Goal: Information Seeking & Learning: Learn about a topic

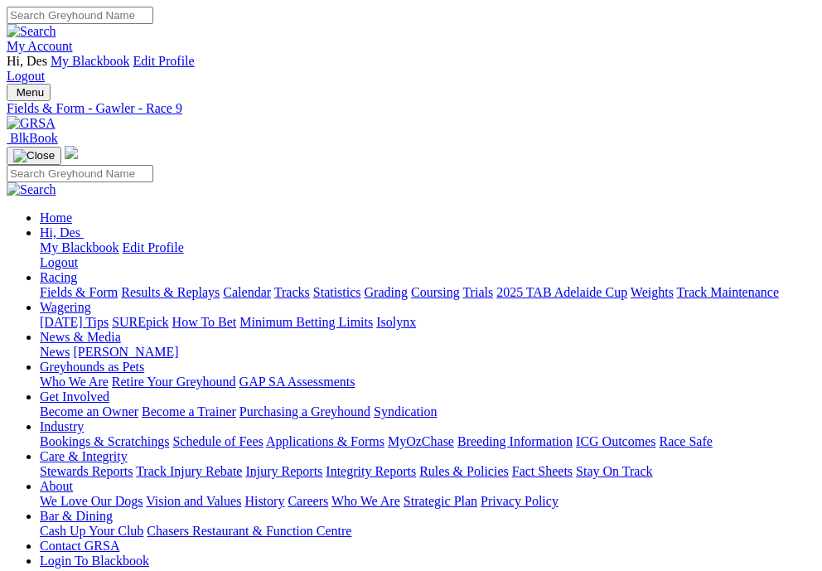
scroll to position [9, 0]
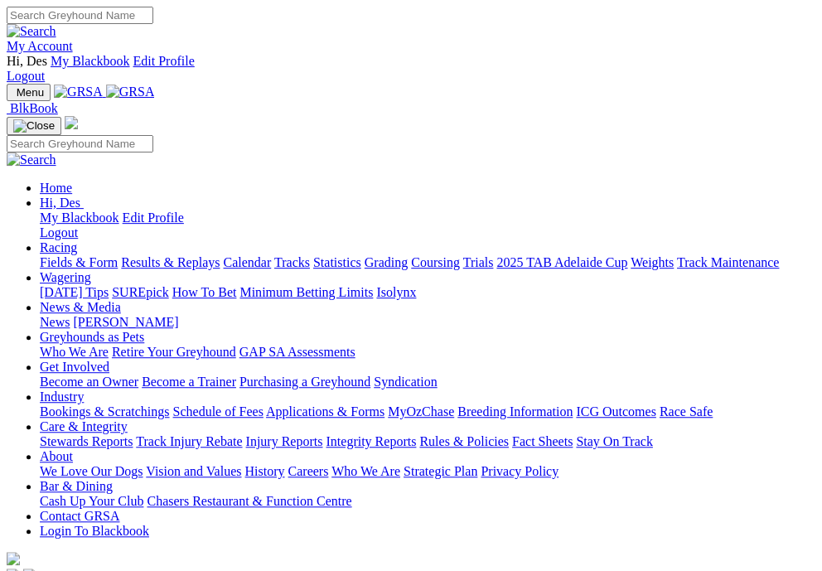
click at [13, 96] on img "Toggle navigation" at bounding box center [13, 96] width 0 height 0
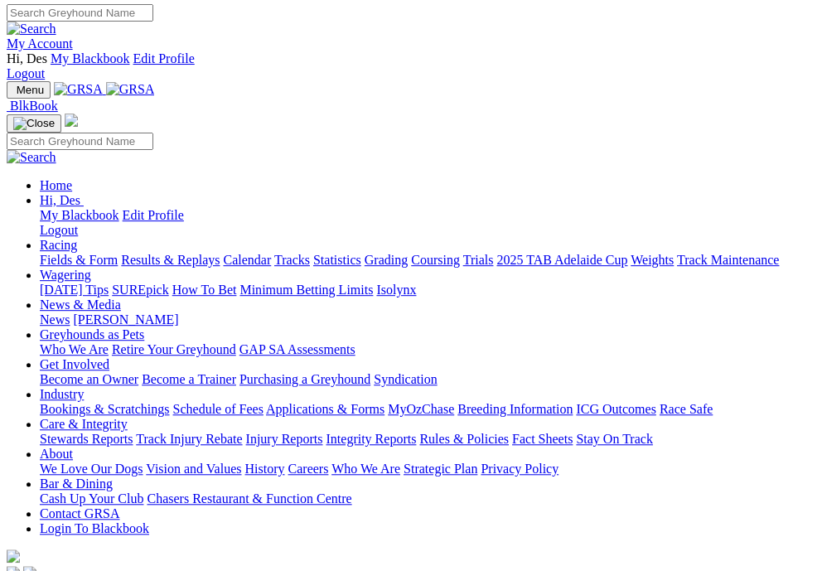
click at [13, 94] on img "Toggle navigation" at bounding box center [13, 94] width 0 height 0
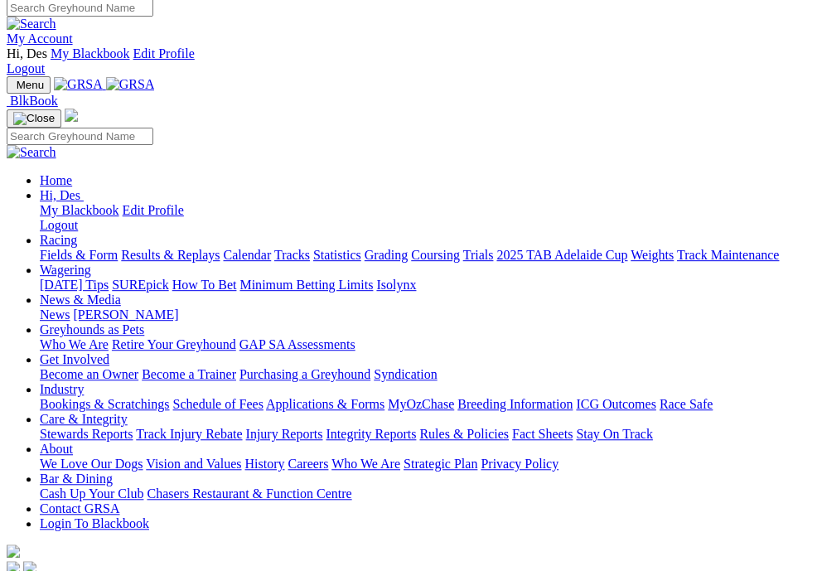
click at [77, 233] on link "Racing" at bounding box center [58, 240] width 37 height 14
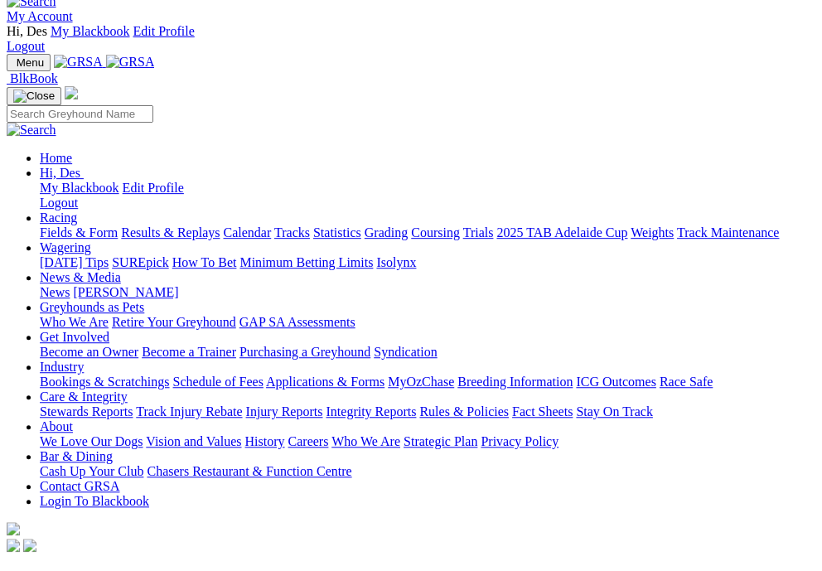
scroll to position [33, 2]
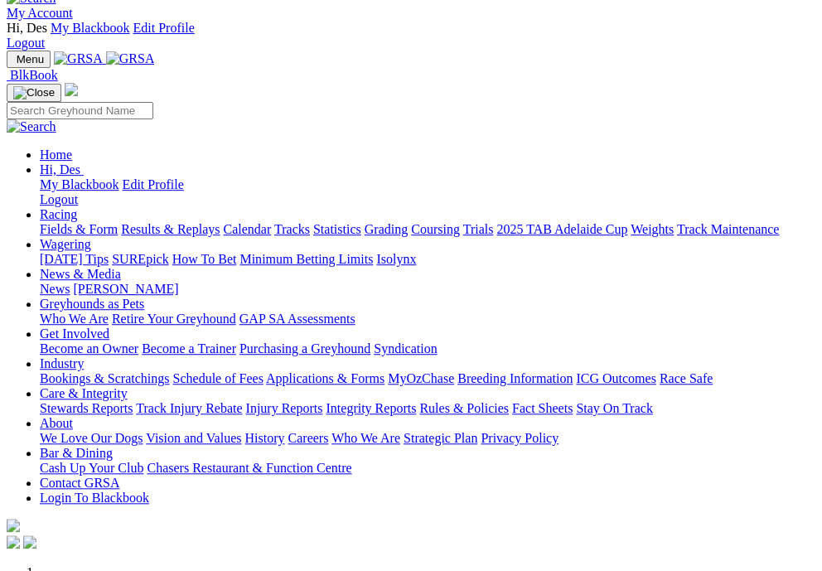
click at [77, 207] on link "Racing" at bounding box center [58, 214] width 37 height 14
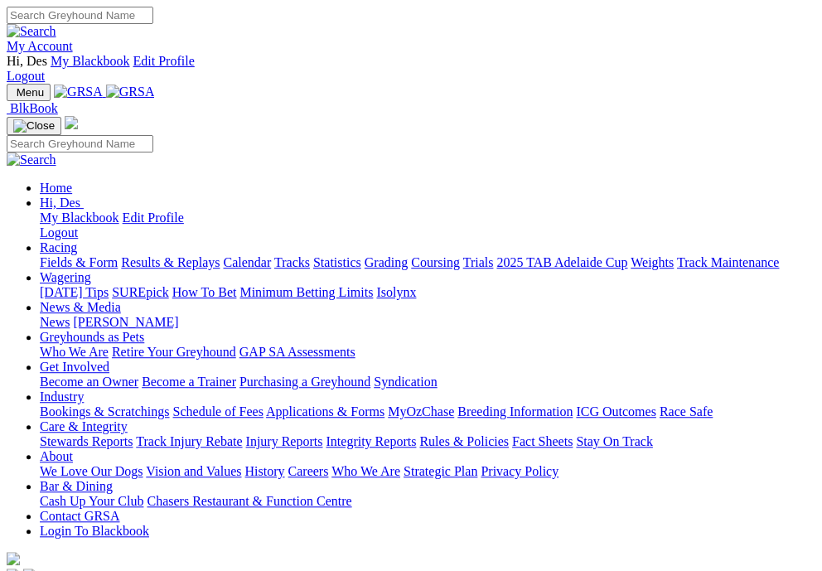
scroll to position [1, 9]
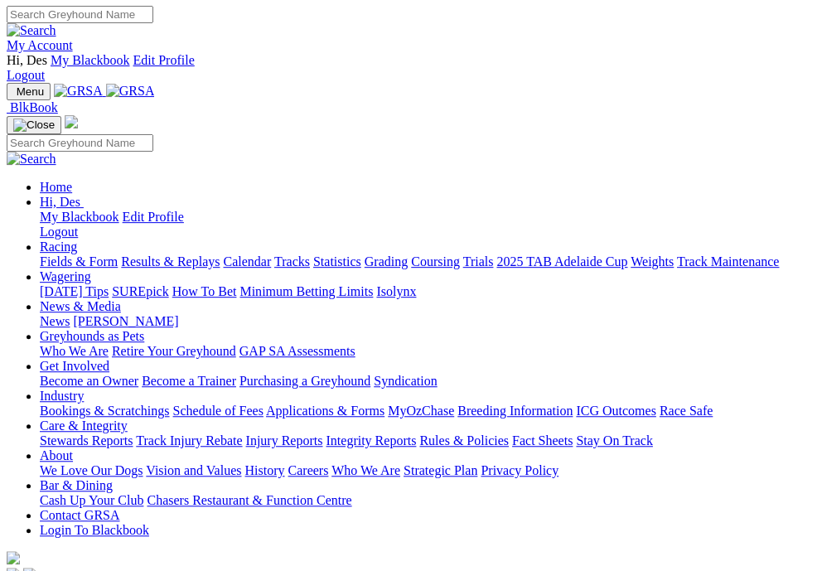
click at [77, 240] on link "Racing" at bounding box center [58, 247] width 37 height 14
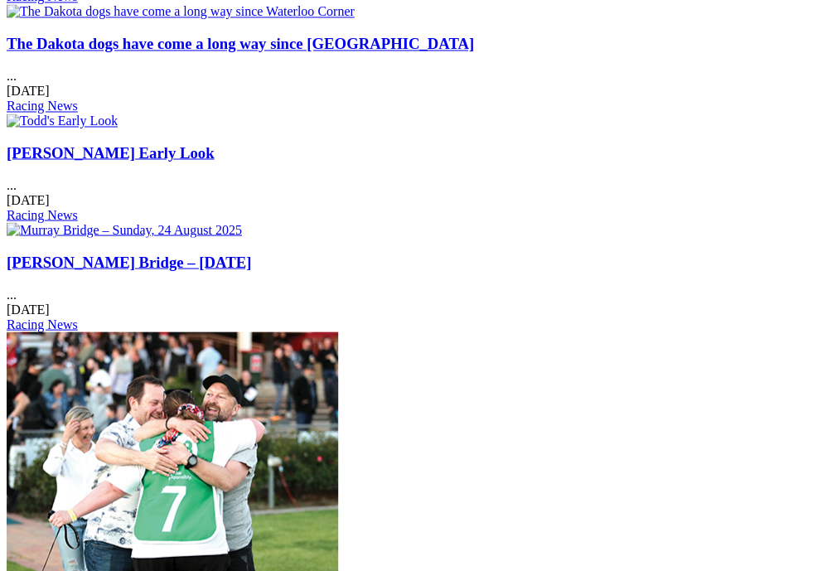
scroll to position [2322, 0]
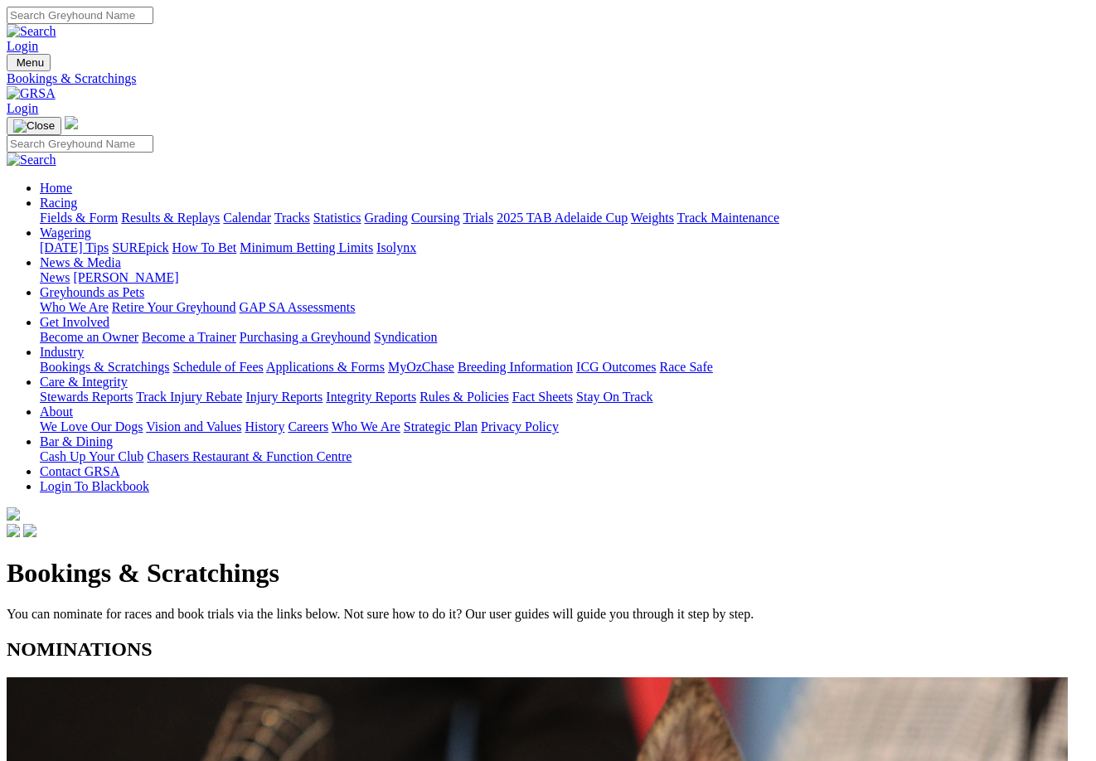
click at [94, 211] on link "Fields & Form" at bounding box center [79, 218] width 78 height 14
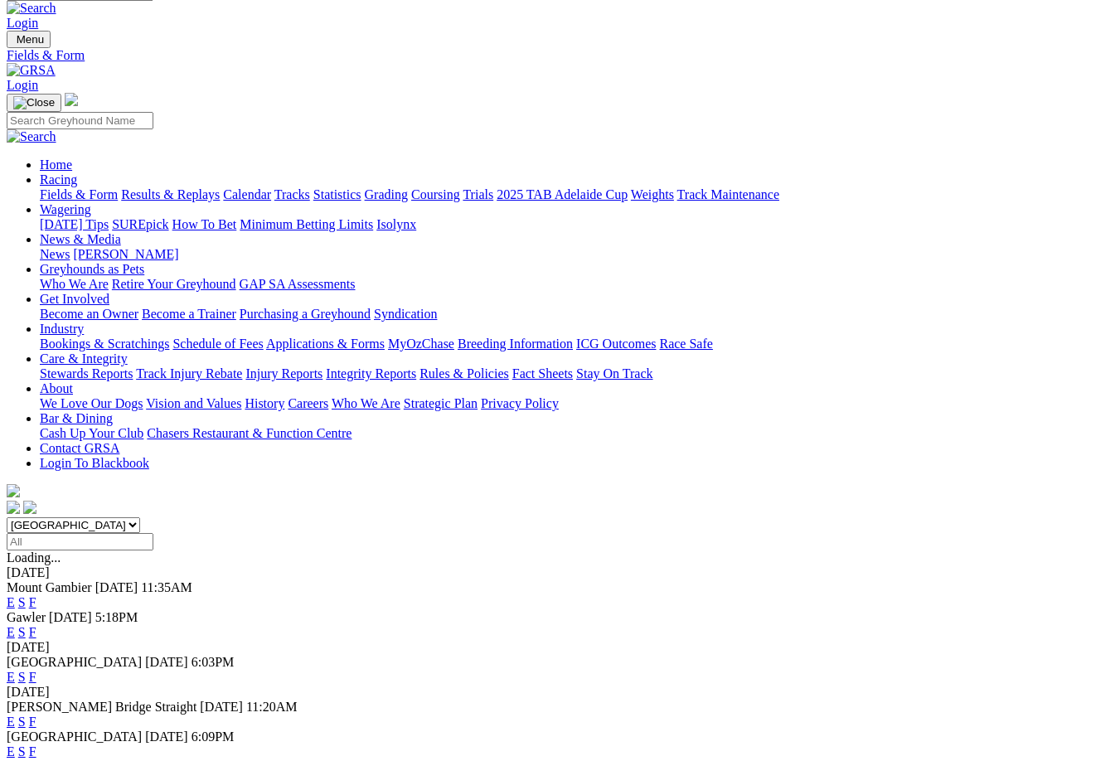
scroll to position [71, 0]
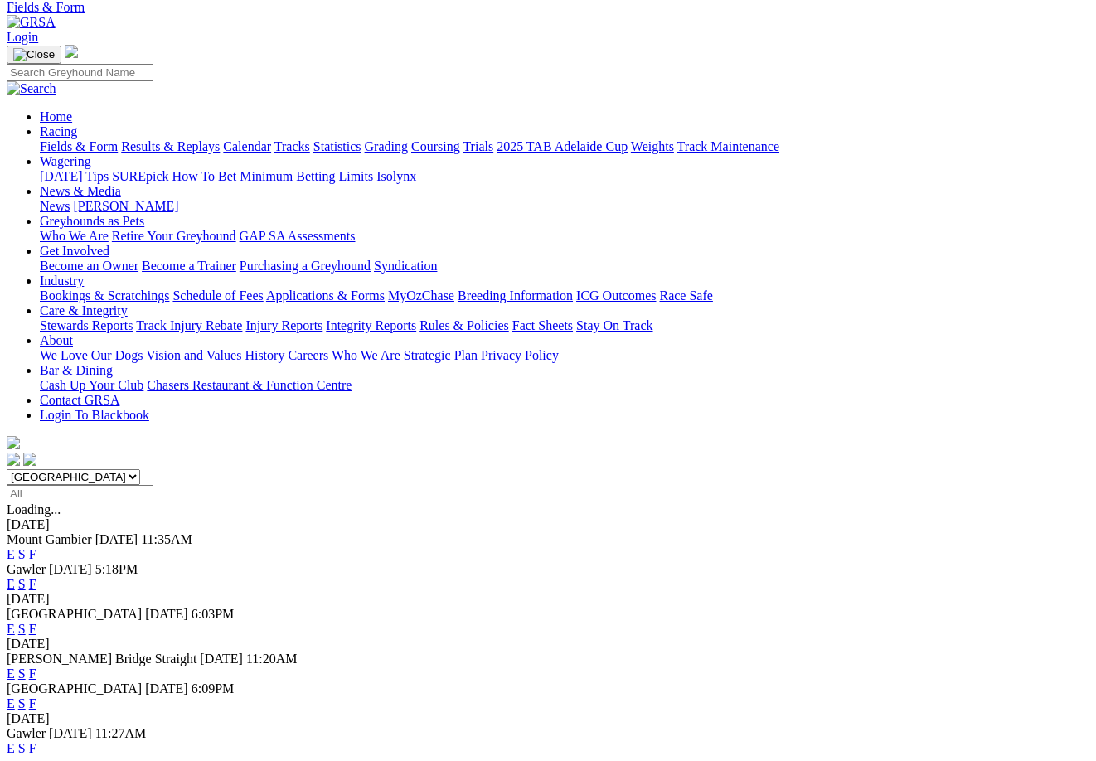
click at [36, 622] on link "F" at bounding box center [32, 629] width 7 height 14
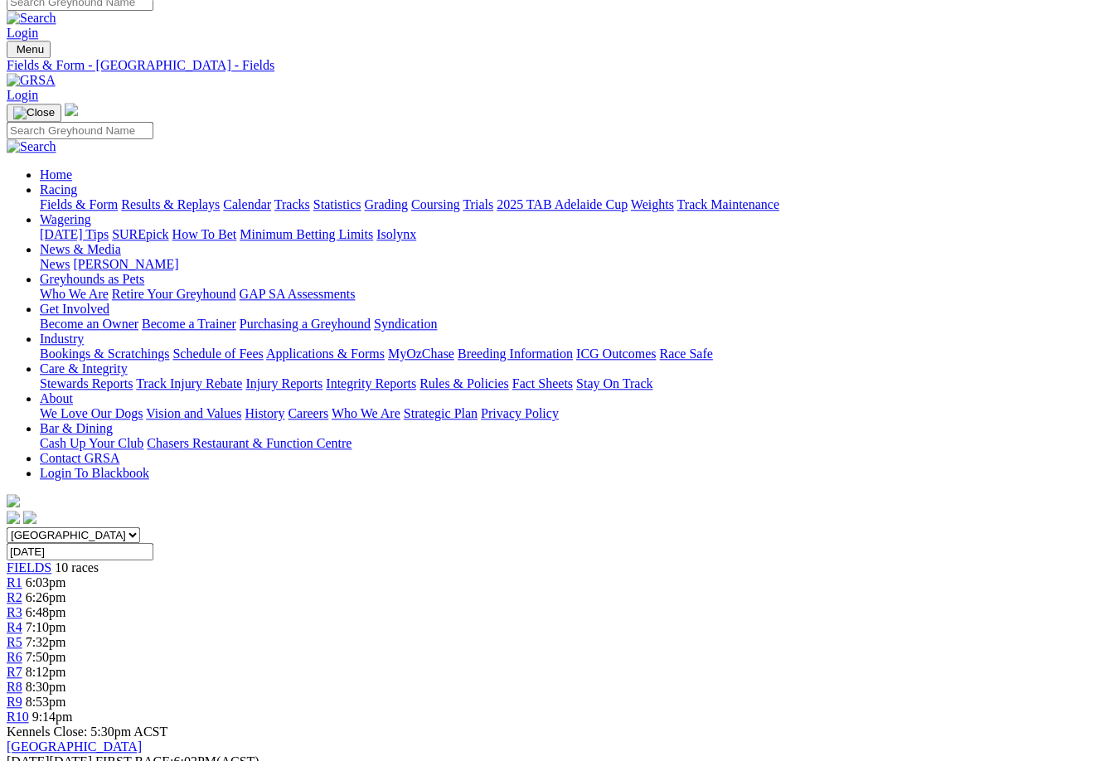
scroll to position [17, 10]
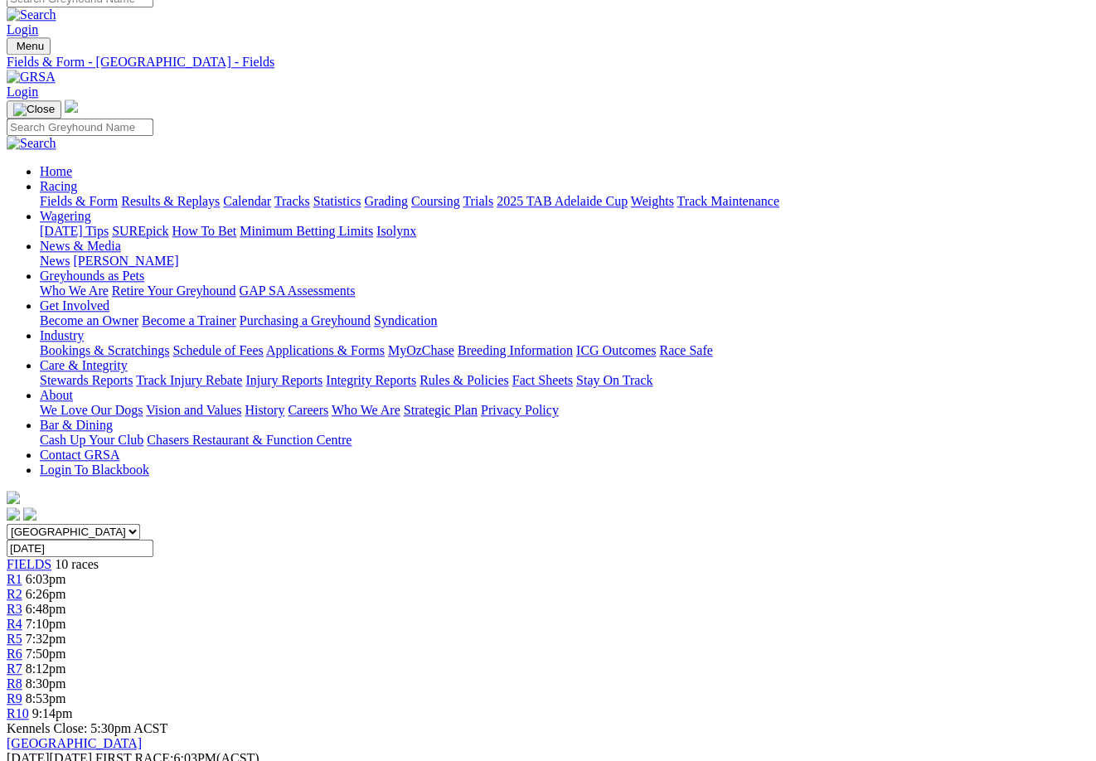
click at [46, 194] on link "Fields & Form" at bounding box center [79, 201] width 78 height 14
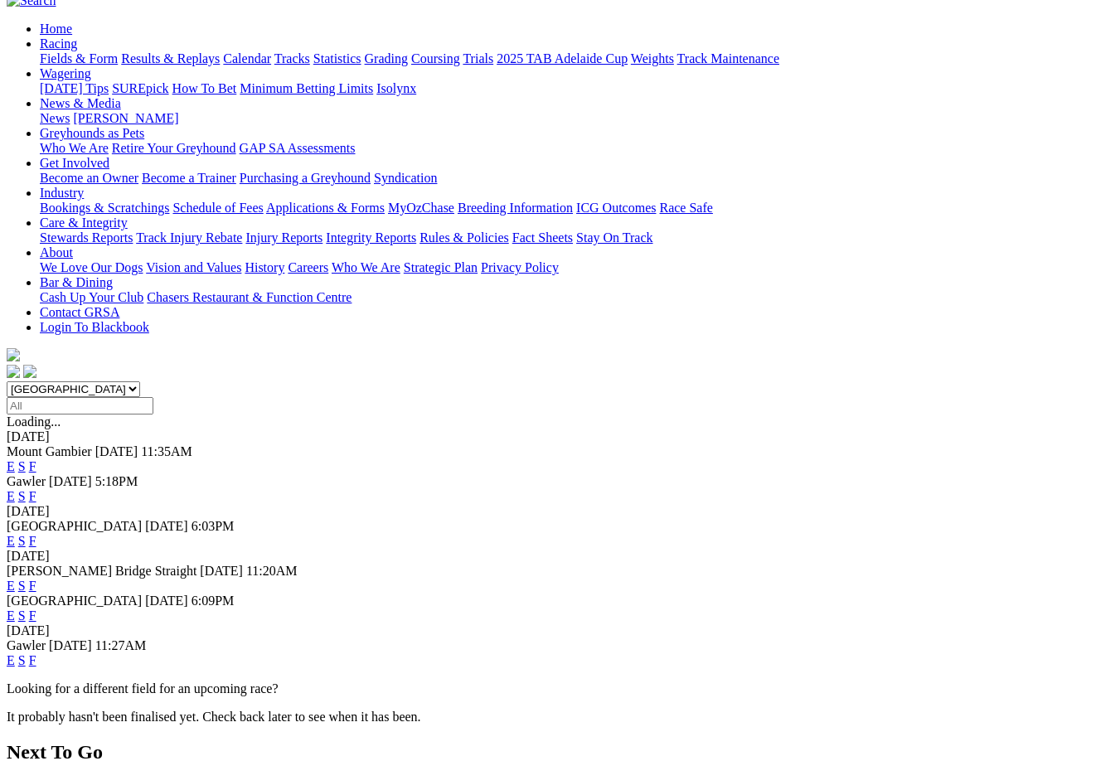
scroll to position [160, 0]
click at [36, 608] on link "F" at bounding box center [32, 615] width 7 height 14
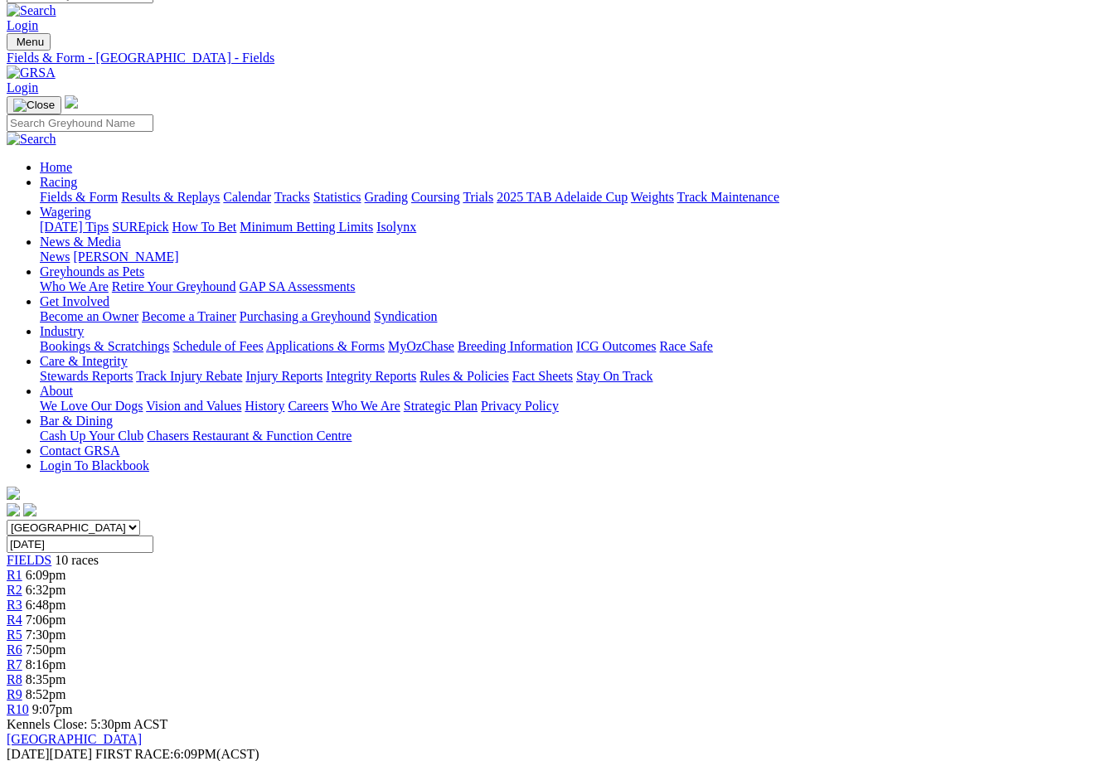
scroll to position [0, 5]
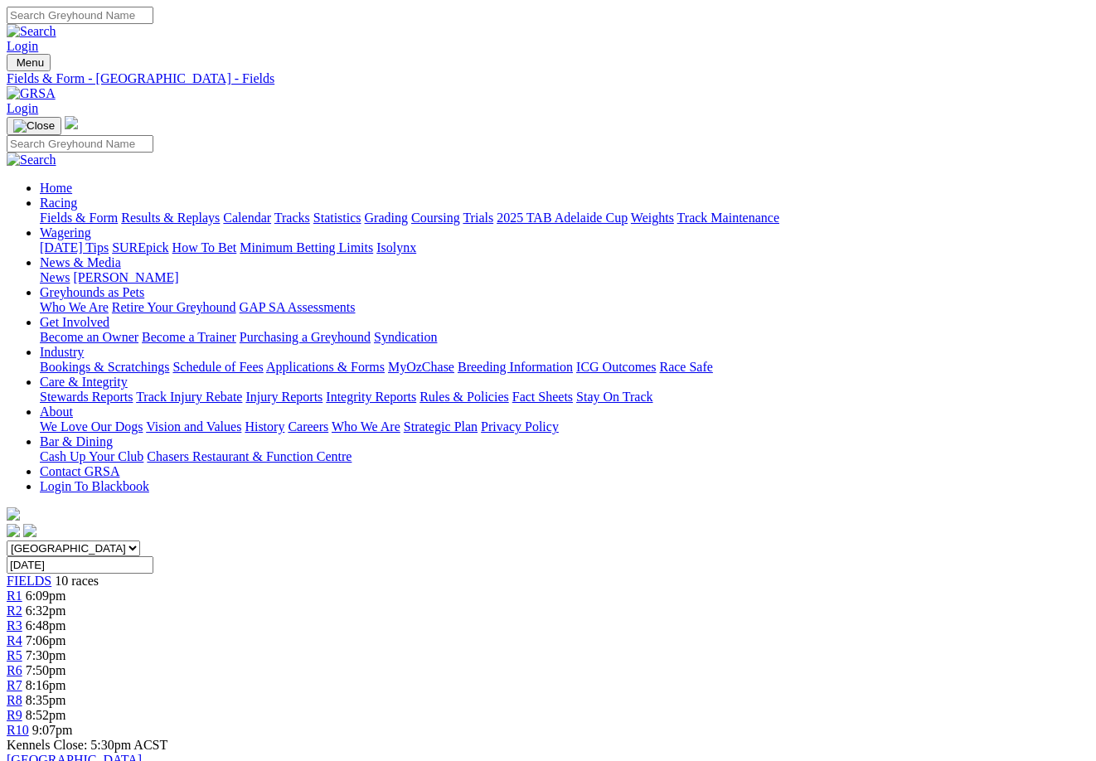
click at [178, 211] on link "Results & Replays" at bounding box center [170, 218] width 99 height 14
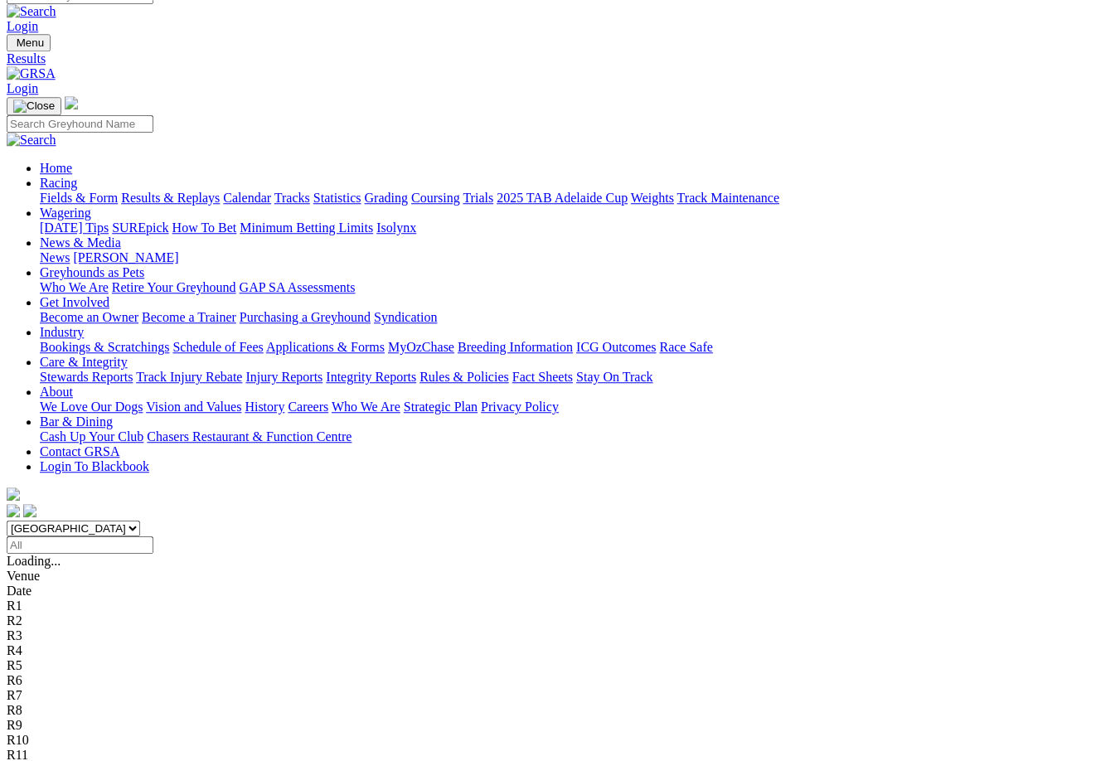
scroll to position [38, 0]
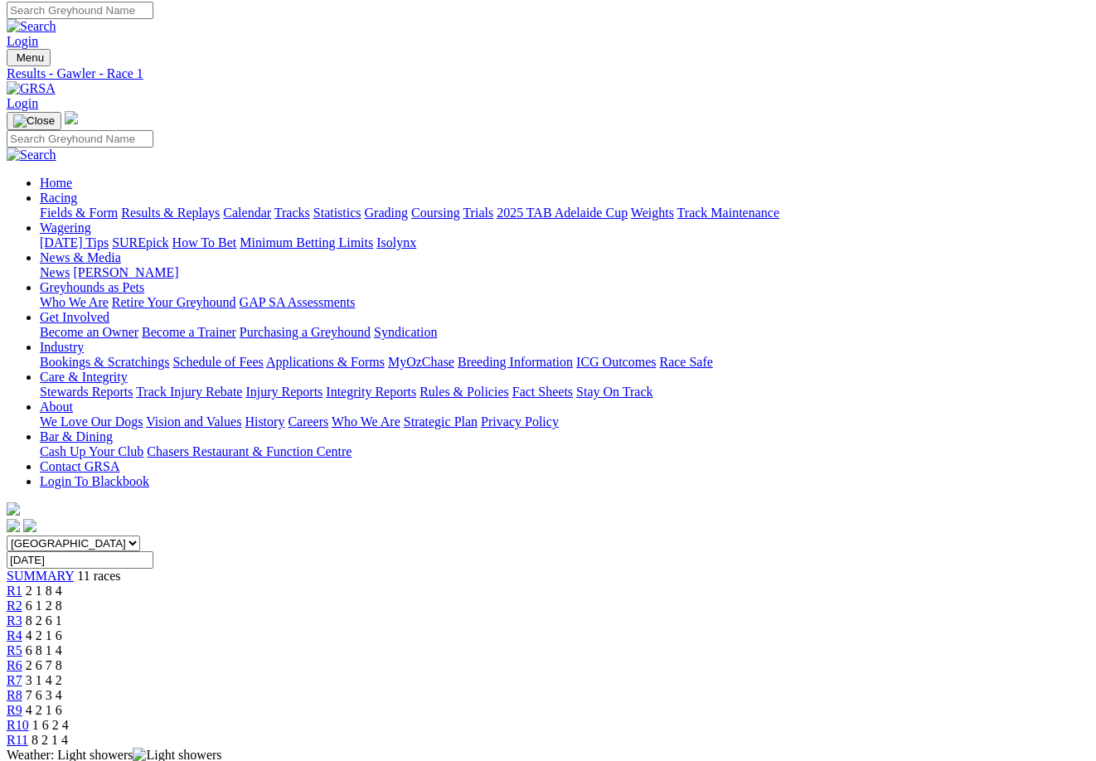
scroll to position [5, 0]
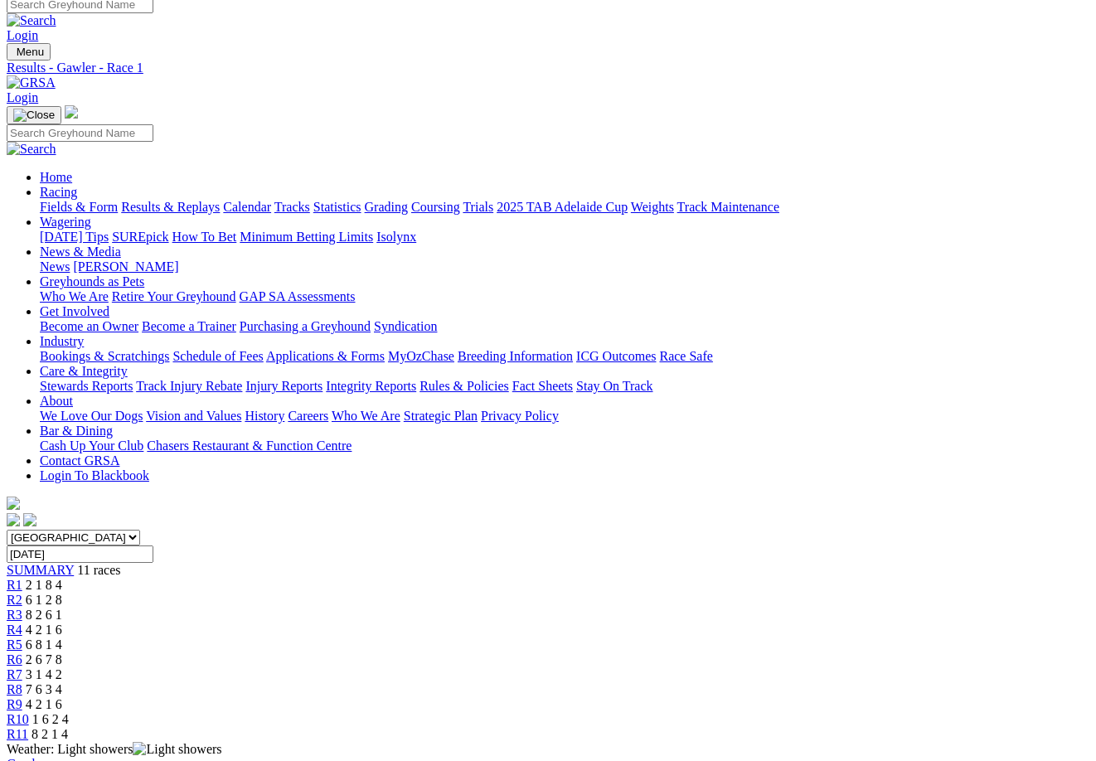
scroll to position [10, 0]
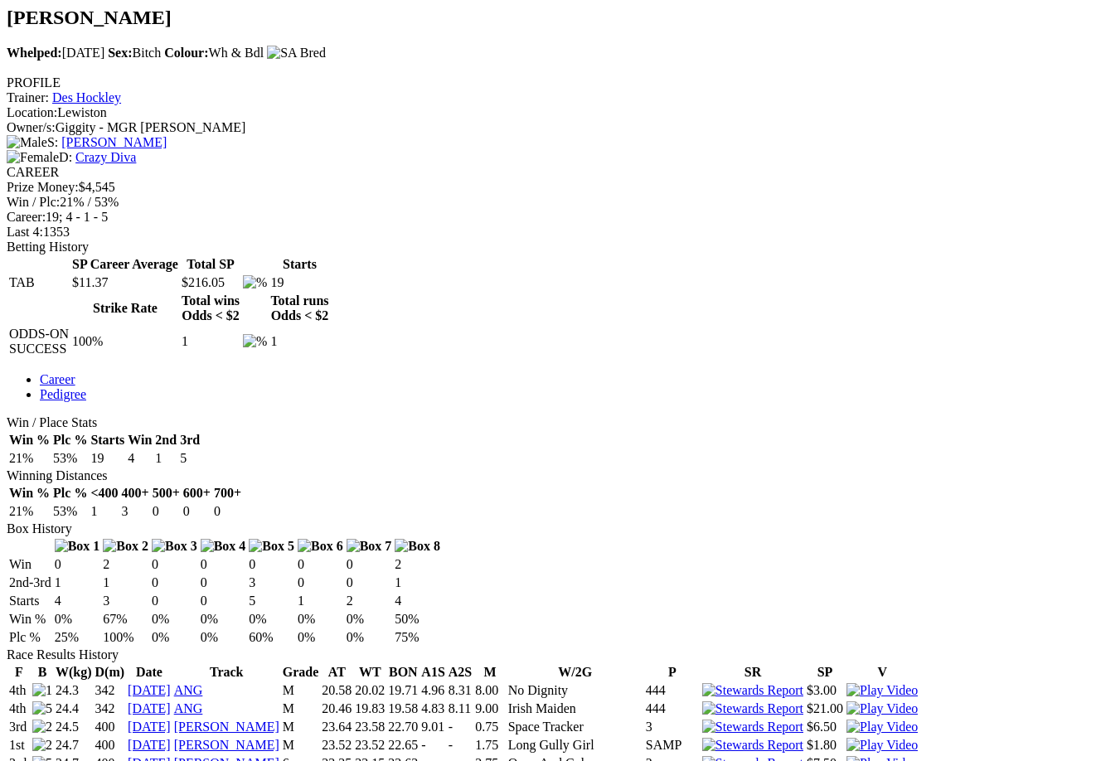
scroll to position [561, 0]
